Goal: Task Accomplishment & Management: Complete application form

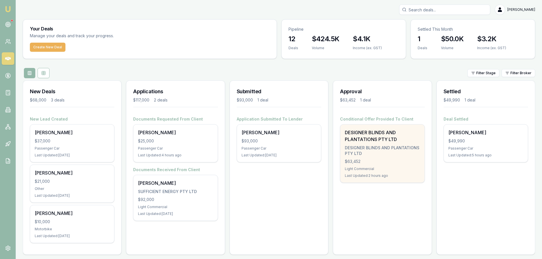
click at [392, 160] on div "$63,452" at bounding box center [382, 162] width 75 height 6
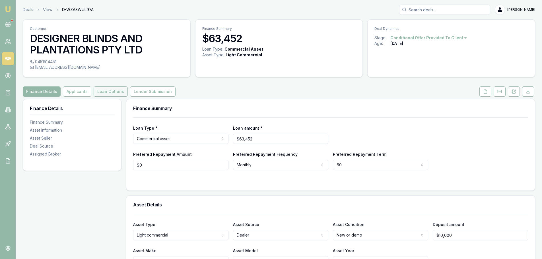
click at [104, 93] on button "Loan Options" at bounding box center [111, 92] width 34 height 10
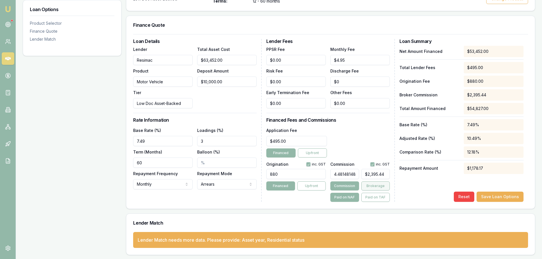
scroll to position [144, 0]
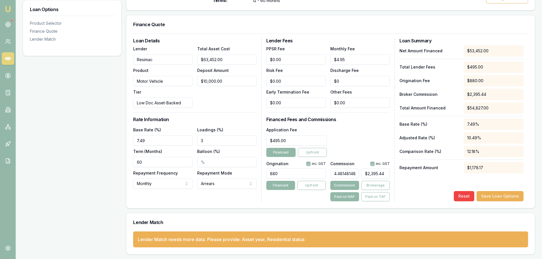
type input "2395"
click at [375, 173] on input "2395" at bounding box center [375, 173] width 28 height 10
drag, startPoint x: 379, startPoint y: 173, endPoint x: 371, endPoint y: 174, distance: 8.3
click at [371, 174] on input "2395" at bounding box center [375, 173] width 28 height 10
type input "0.43964678590136946"
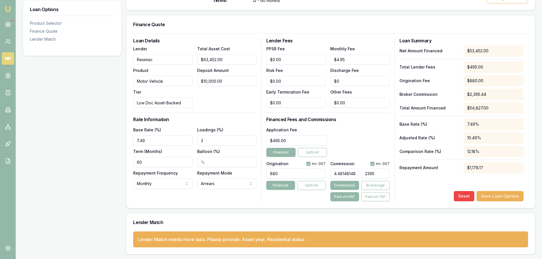
type input "235"
type input "4.398338696400509"
type input "$2,351.00"
click at [359, 116] on div "Lender Fees PPSR Fee $0.00 Monthly Fee $4.95 Risk Fee $0.00 Discharge Fee $0 Ea…" at bounding box center [330, 119] width 129 height 163
click at [413, 215] on div "Lender Match" at bounding box center [330, 222] width 409 height 18
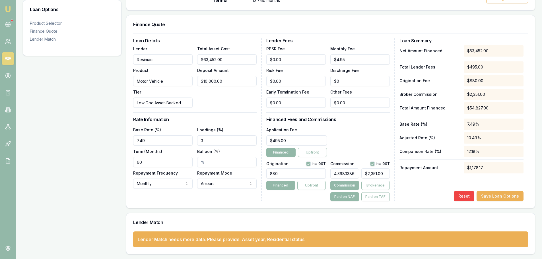
drag, startPoint x: 288, startPoint y: 172, endPoint x: 259, endPoint y: 172, distance: 28.5
click at [259, 172] on div "Loan Details Lender Resimac Product Motor Vehicle Tier Low Doc Asset-Backed Tot…" at bounding box center [330, 119] width 395 height 163
type input "990.00"
click at [71, 158] on div "Loan Options Product Selector Finance Quote Lender Match" at bounding box center [72, 105] width 99 height 300
click at [34, 121] on div "Loan Options Product Selector Finance Quote Lender Match" at bounding box center [72, 105] width 99 height 300
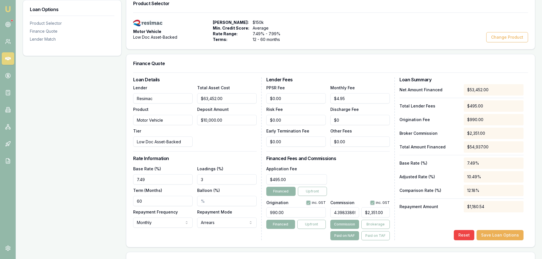
scroll to position [30, 0]
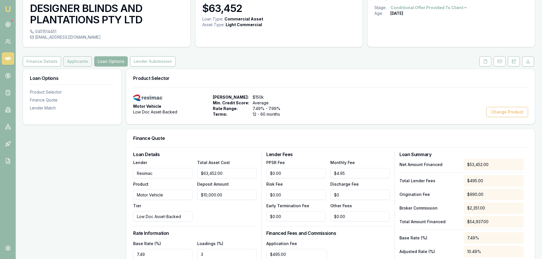
click at [73, 64] on button "Applicants" at bounding box center [77, 61] width 28 height 10
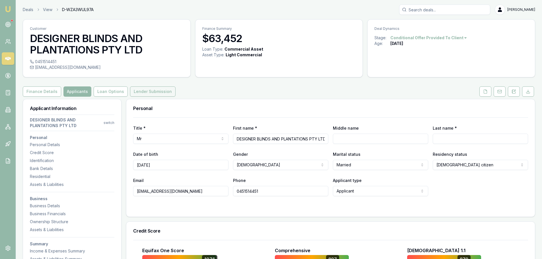
click at [151, 93] on button "Lender Submission" at bounding box center [153, 92] width 46 height 10
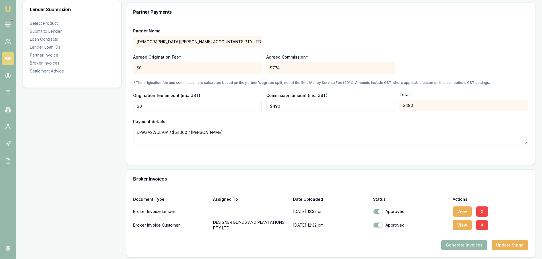
scroll to position [487, 0]
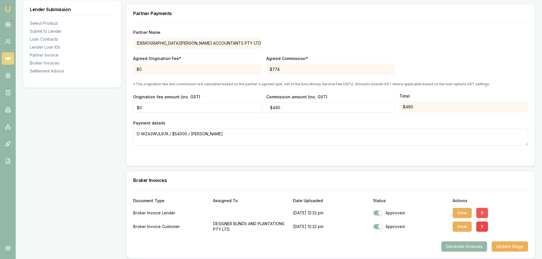
click at [482, 213] on button "X" at bounding box center [482, 213] width 12 height 10
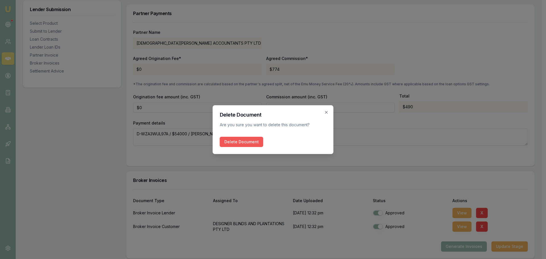
click at [244, 143] on button "Delete Document" at bounding box center [242, 142] width 44 height 10
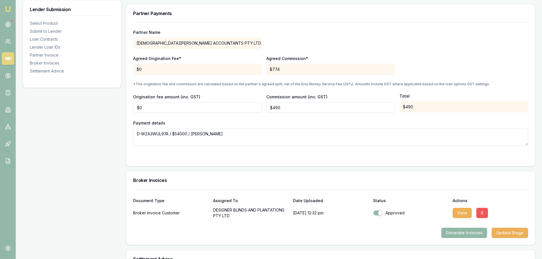
click at [482, 212] on button "X" at bounding box center [482, 213] width 12 height 10
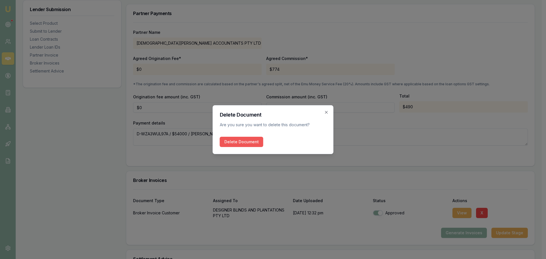
click at [244, 143] on button "Delete Document" at bounding box center [242, 142] width 44 height 10
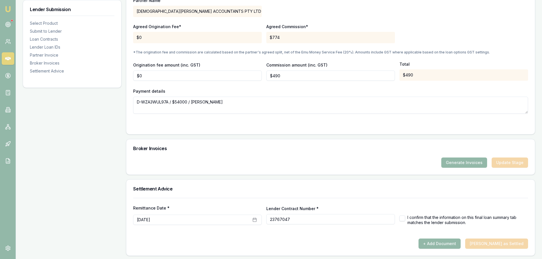
scroll to position [521, 0]
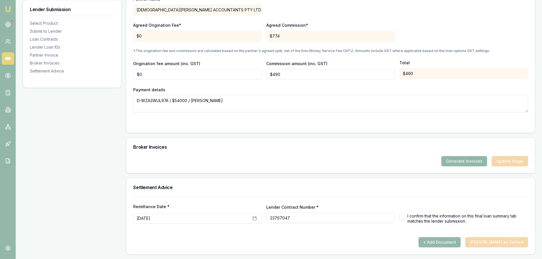
click at [456, 161] on button "Generate Invoices" at bounding box center [464, 161] width 46 height 10
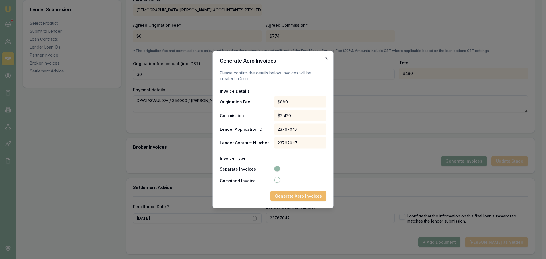
click at [300, 198] on button "Generate Xero Invoices" at bounding box center [299, 196] width 56 height 10
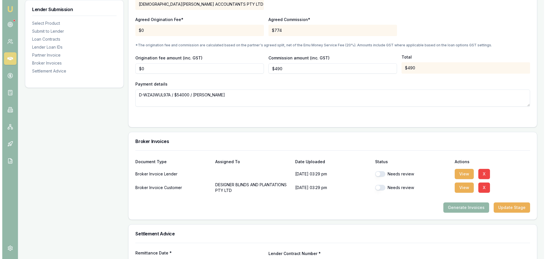
scroll to position [541, 0]
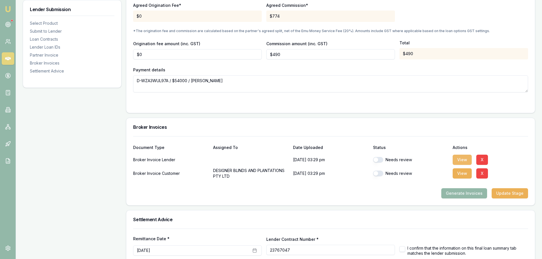
click at [459, 162] on button "View" at bounding box center [462, 160] width 19 height 10
click at [481, 157] on button "X" at bounding box center [482, 160] width 12 height 10
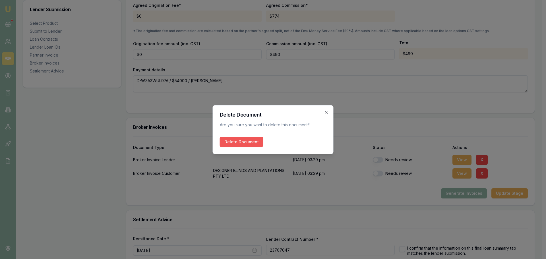
click at [244, 141] on button "Delete Document" at bounding box center [242, 142] width 44 height 10
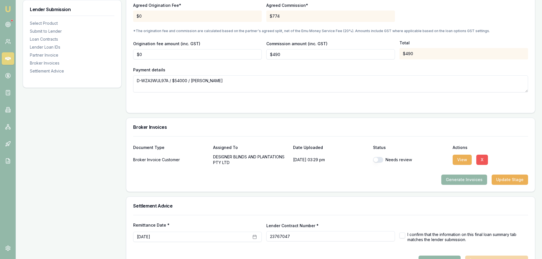
click at [484, 159] on button "X" at bounding box center [482, 160] width 12 height 10
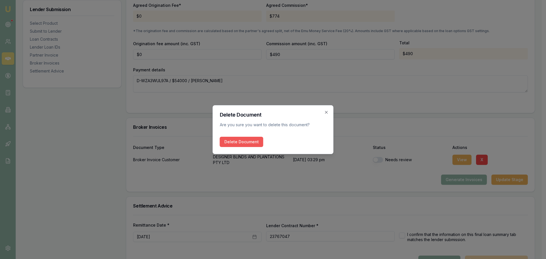
click at [246, 143] on button "Delete Document" at bounding box center [242, 142] width 44 height 10
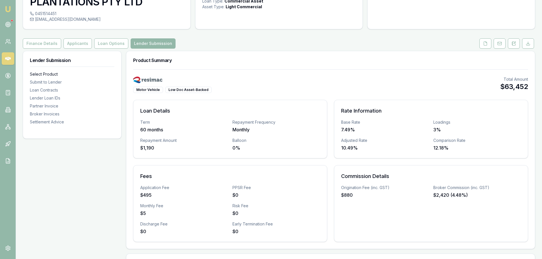
scroll to position [0, 0]
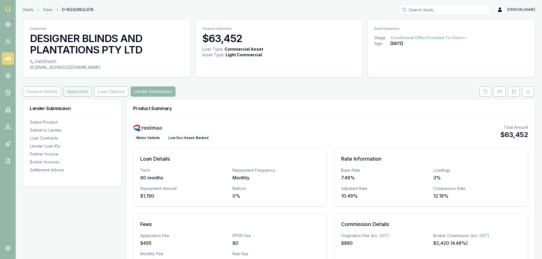
click at [71, 91] on button "Applicants" at bounding box center [77, 92] width 28 height 10
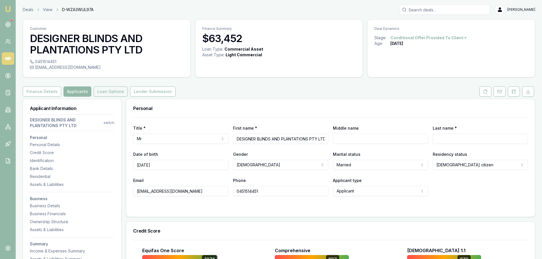
click at [107, 90] on button "Loan Options" at bounding box center [111, 92] width 34 height 10
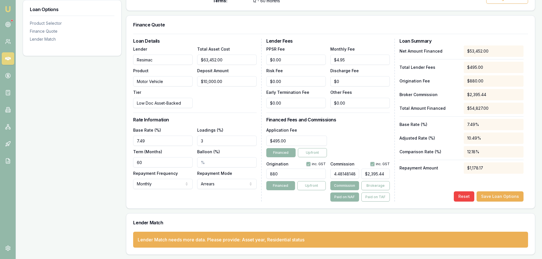
scroll to position [144, 0]
type input "2395"
drag, startPoint x: 386, startPoint y: 174, endPoint x: 362, endPoint y: 174, distance: 24.5
click at [362, 174] on input "2395" at bounding box center [375, 173] width 28 height 10
type input "0.0037416747736286763"
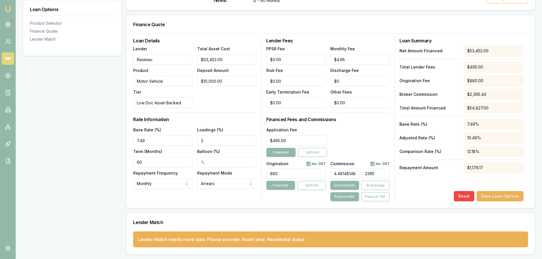
type input "2"
type input "0.04302925989672978"
type input "23"
type input "0.43964678590136946"
type input "235"
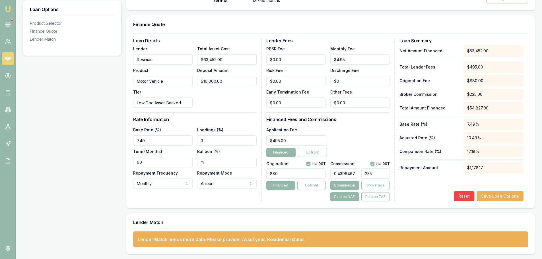
type input "4.398338696400509"
type input "$2,351.00"
click at [90, 155] on div "Loan Options Product Selector Finance Quote Lender Match" at bounding box center [72, 105] width 99 height 300
drag, startPoint x: 281, startPoint y: 174, endPoint x: 256, endPoint y: 173, distance: 24.8
click at [256, 173] on div "Loan Details Lender Resimac Product Motor Vehicle Tier Low Doc Asset-Backed Tot…" at bounding box center [330, 119] width 395 height 163
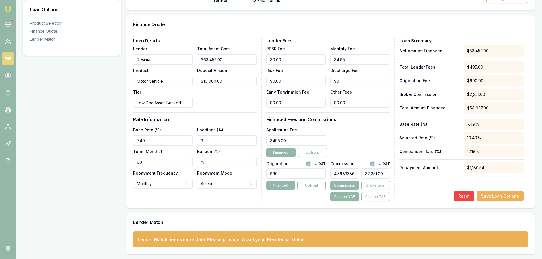
type input "990.00"
click at [100, 158] on div "Loan Options Product Selector Finance Quote Lender Match" at bounding box center [72, 105] width 99 height 300
click at [497, 194] on button "Save Loan Options" at bounding box center [500, 196] width 47 height 10
click at [68, 144] on div "Loan Options Product Selector Finance Quote Lender Match" at bounding box center [72, 105] width 99 height 300
drag, startPoint x: 205, startPoint y: 141, endPoint x: 197, endPoint y: 140, distance: 8.0
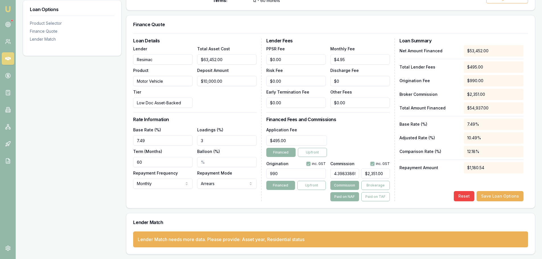
click at [197, 140] on input "3" at bounding box center [226, 140] width 59 height 10
type input "4.00%"
click at [153, 142] on input "7.49" at bounding box center [162, 140] width 59 height 10
drag, startPoint x: 152, startPoint y: 142, endPoint x: 120, endPoint y: 141, distance: 32.2
click at [120, 141] on div "Loan Options Product Selector Finance Quote Lender Match Product Selector Motor…" at bounding box center [279, 105] width 512 height 300
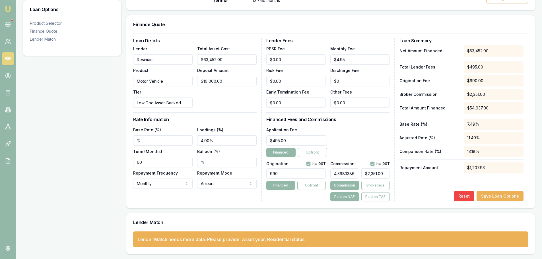
click at [137, 141] on input "Base Rate (%)" at bounding box center [162, 140] width 59 height 10
type input "6.64%"
click at [97, 134] on div "Loan Options Product Selector Finance Quote Lender Match" at bounding box center [72, 105] width 99 height 300
click at [496, 196] on button "Save Loan Options" at bounding box center [500, 196] width 47 height 10
click at [200, 162] on input "Balloon (%)" at bounding box center [226, 162] width 59 height 10
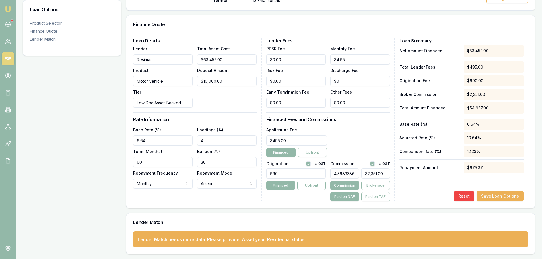
type input "30.00%"
click at [78, 153] on div "Loan Options Product Selector Finance Quote Lender Match" at bounding box center [72, 105] width 99 height 300
click at [506, 194] on button "Save Loan Options" at bounding box center [500, 196] width 47 height 10
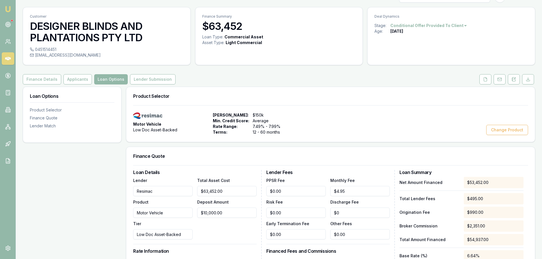
scroll to position [2, 0]
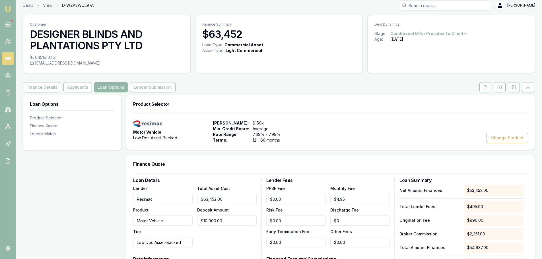
scroll to position [2, 0]
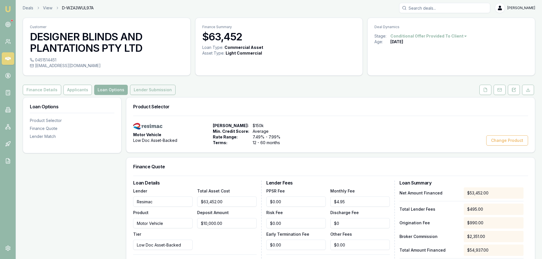
click at [143, 89] on button "Lender Submission" at bounding box center [153, 90] width 46 height 10
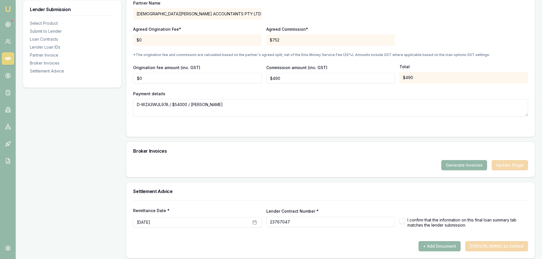
scroll to position [521, 0]
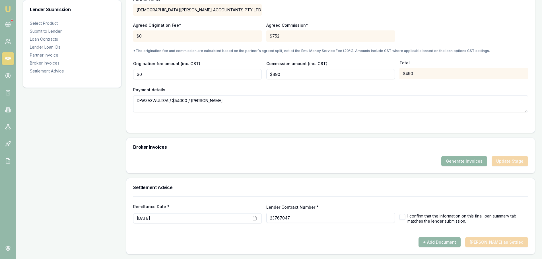
click at [462, 162] on button "Generate Invoices" at bounding box center [464, 161] width 46 height 10
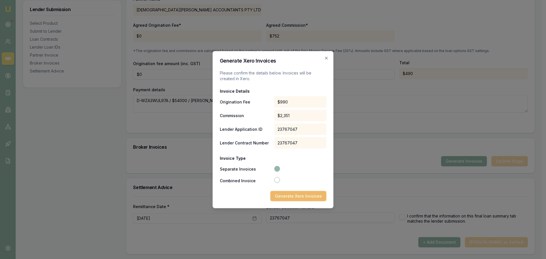
click at [300, 195] on button "Generate Xero Invoices" at bounding box center [299, 196] width 56 height 10
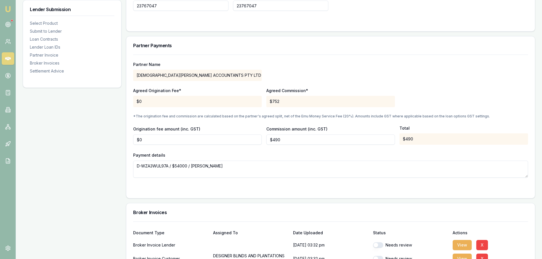
scroll to position [573, 0]
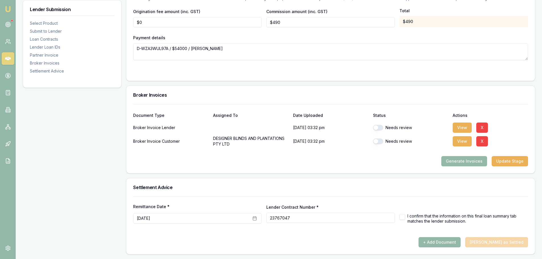
click at [375, 127] on button "button" at bounding box center [378, 128] width 10 height 6
checkbox input "true"
click at [459, 128] on button "View" at bounding box center [462, 128] width 19 height 10
click at [459, 140] on button "View" at bounding box center [462, 141] width 19 height 10
click at [375, 140] on button "button" at bounding box center [378, 142] width 10 height 6
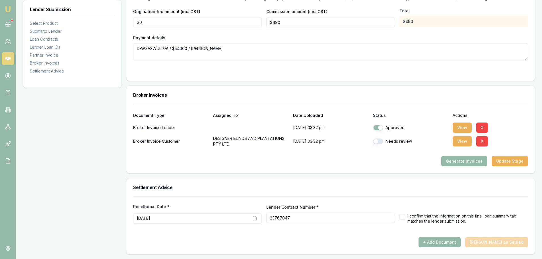
checkbox input "true"
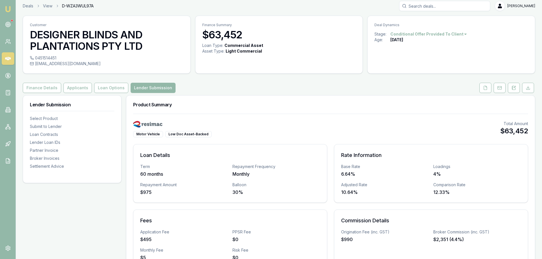
scroll to position [0, 0]
